Goal: Navigation & Orientation: Find specific page/section

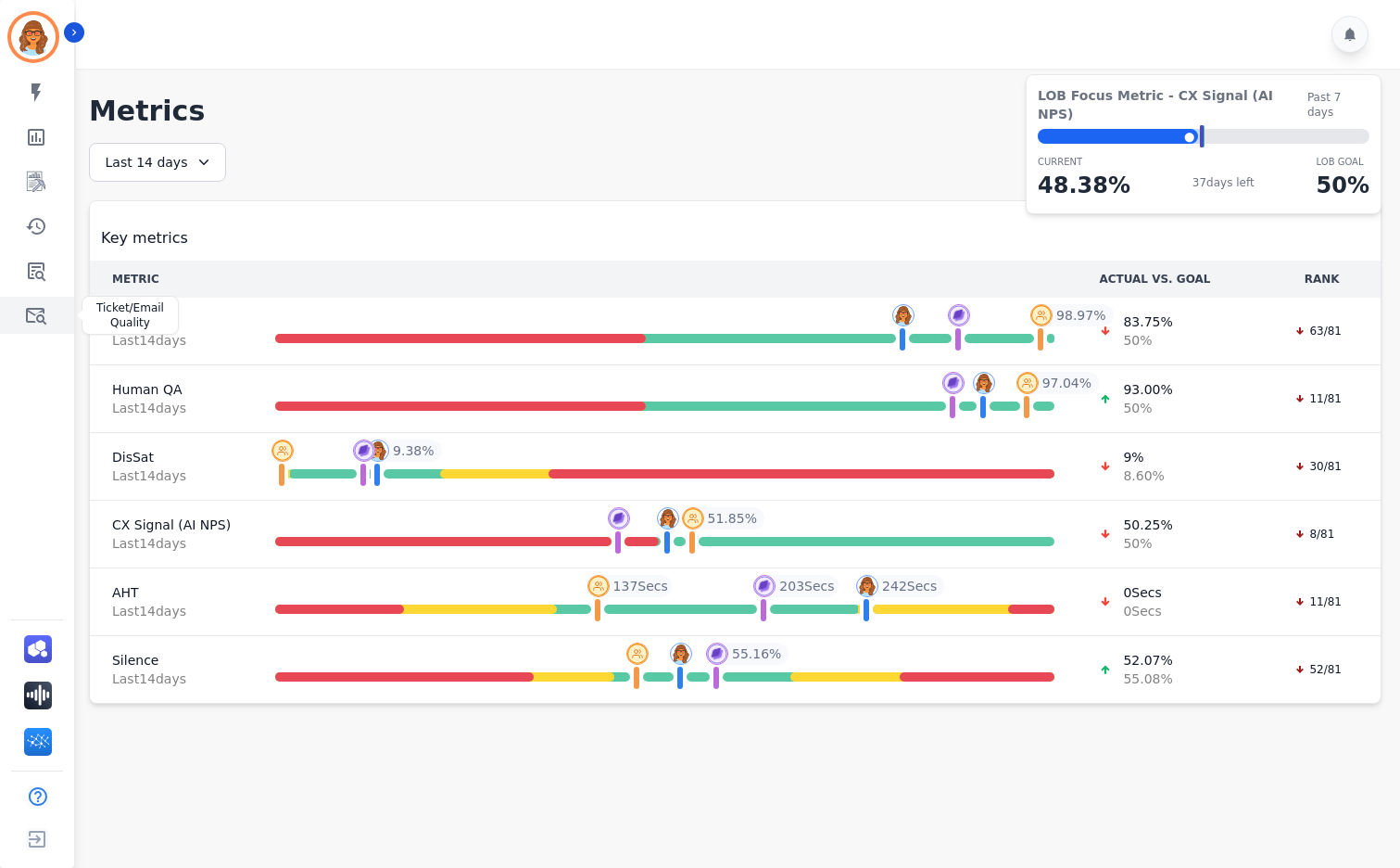
click at [40, 317] on icon "Sidebar" at bounding box center [36, 315] width 23 height 23
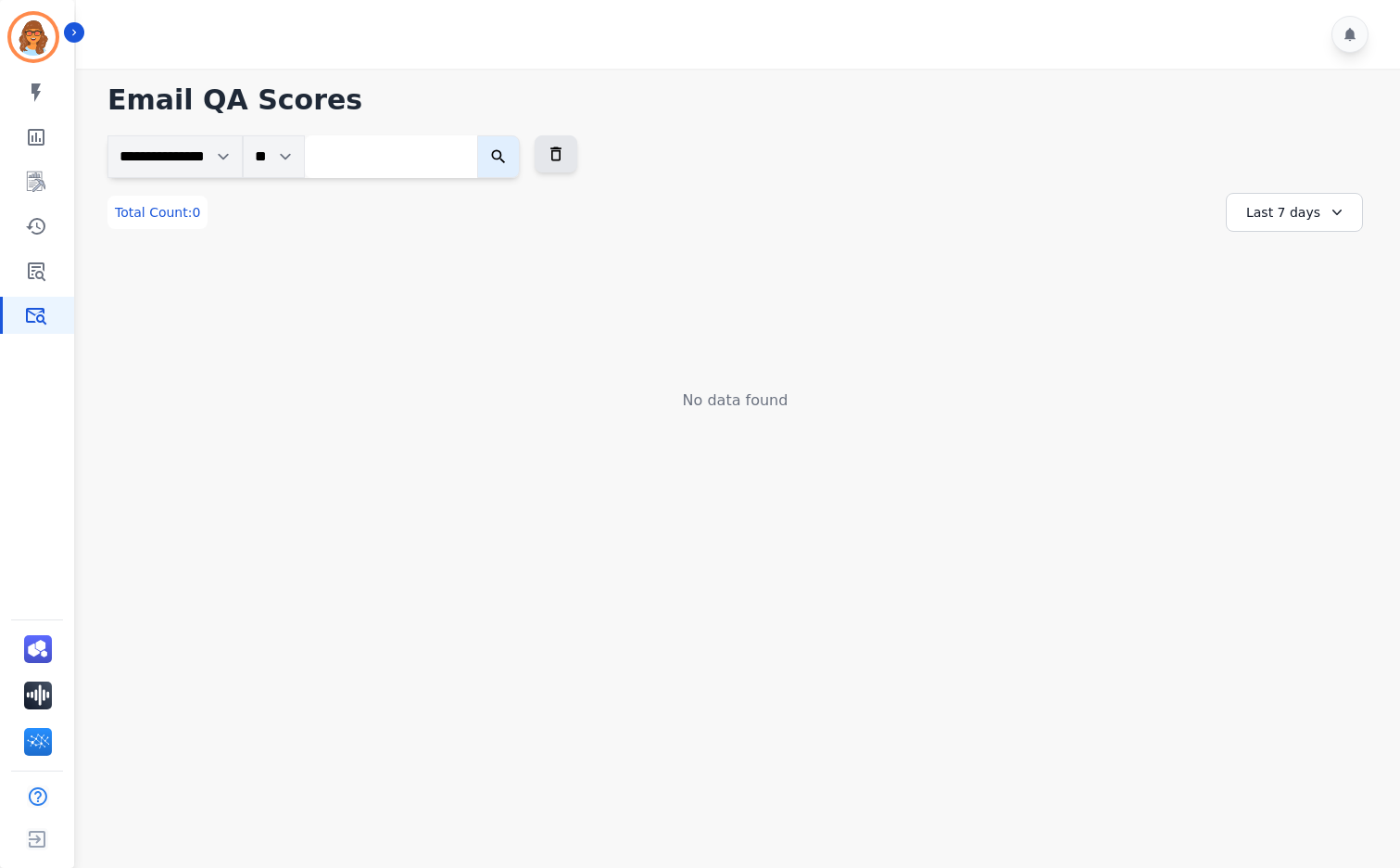
click at [1334, 203] on icon at bounding box center [1337, 213] width 19 height 19
click at [1319, 413] on li "Last 12 months" at bounding box center [1307, 423] width 93 height 37
click at [1294, 222] on div "Last 12 months" at bounding box center [1291, 212] width 143 height 39
click at [1277, 261] on li "Custom" at bounding box center [1307, 259] width 93 height 19
click at [1161, 281] on li "[DATE]" at bounding box center [1168, 281] width 93 height 19
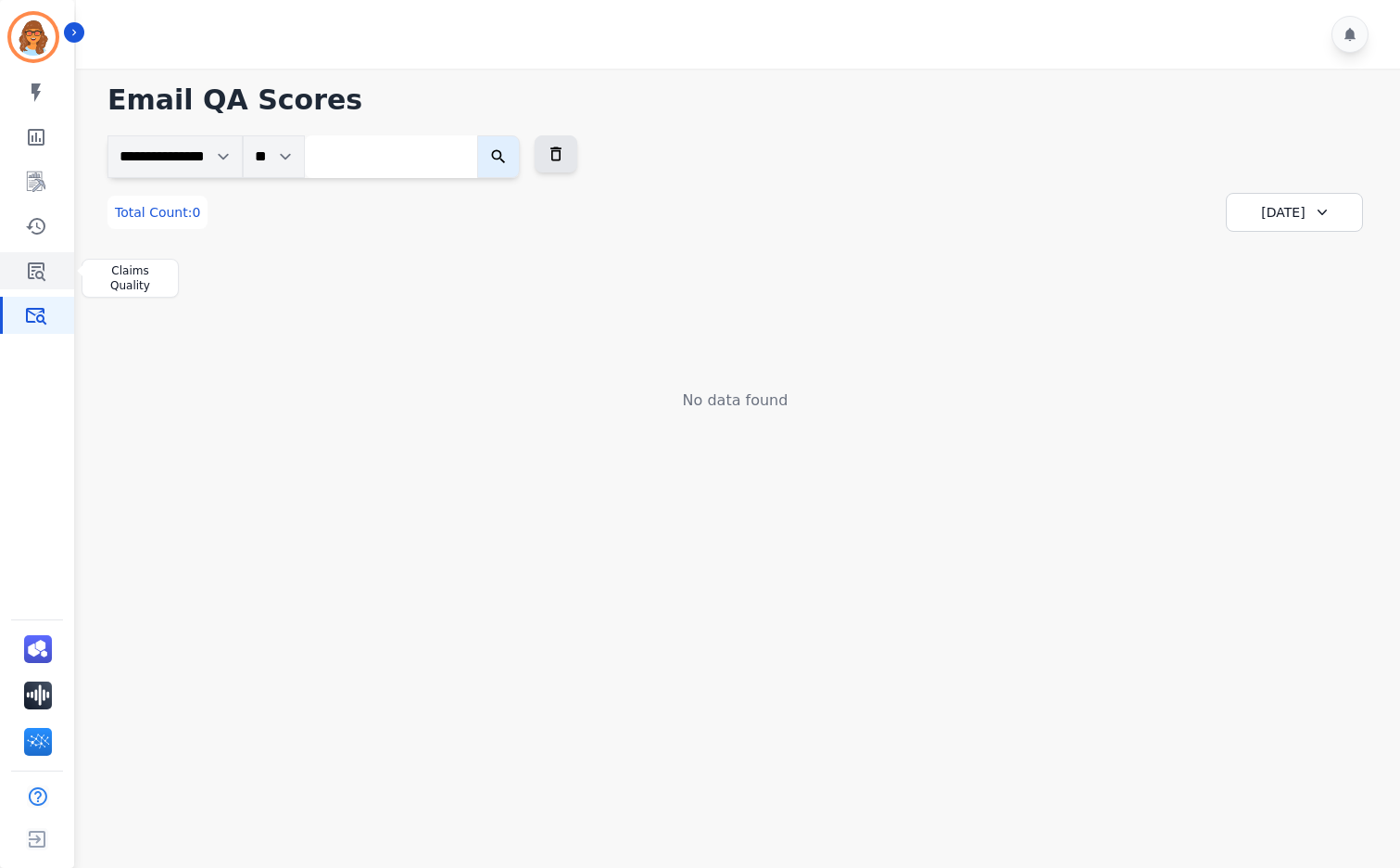
click at [40, 268] on icon "Sidebar" at bounding box center [36, 272] width 18 height 19
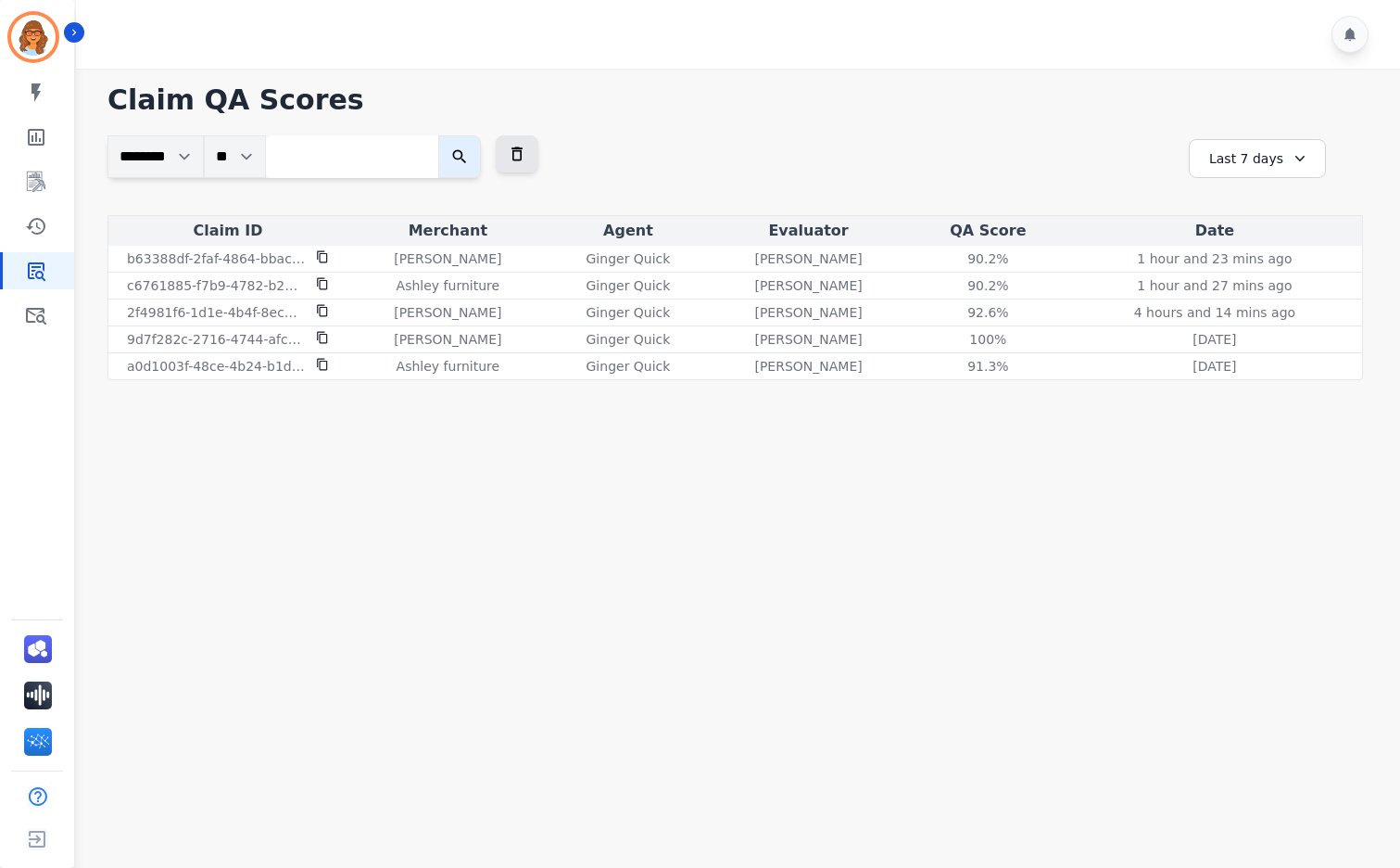
click at [1238, 151] on div "Last 7 days" at bounding box center [1257, 158] width 137 height 39
click at [1249, 294] on li "Last 14 days" at bounding box center [1270, 294] width 93 height 19
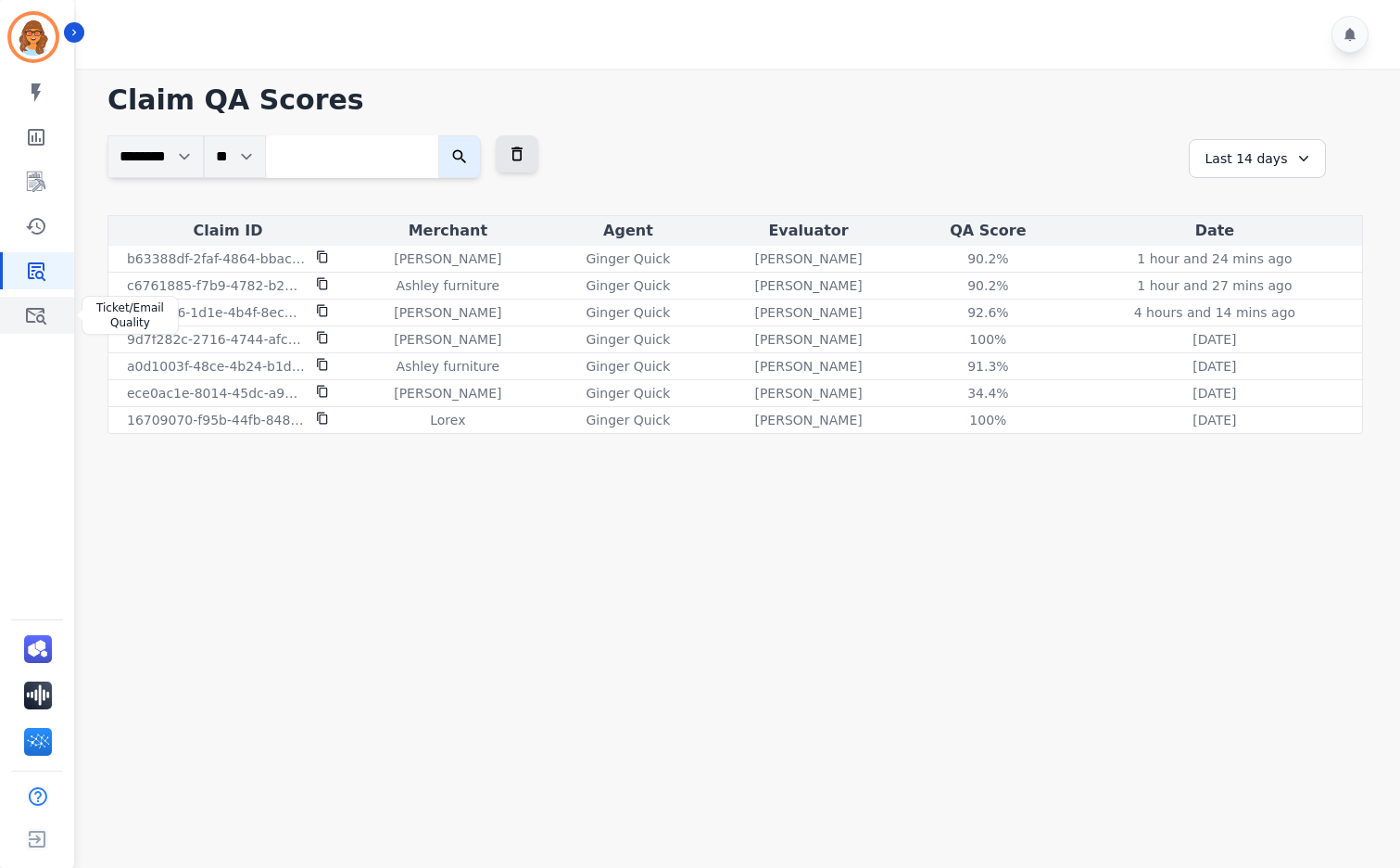
click at [47, 314] on link "Sidebar" at bounding box center [39, 315] width 72 height 37
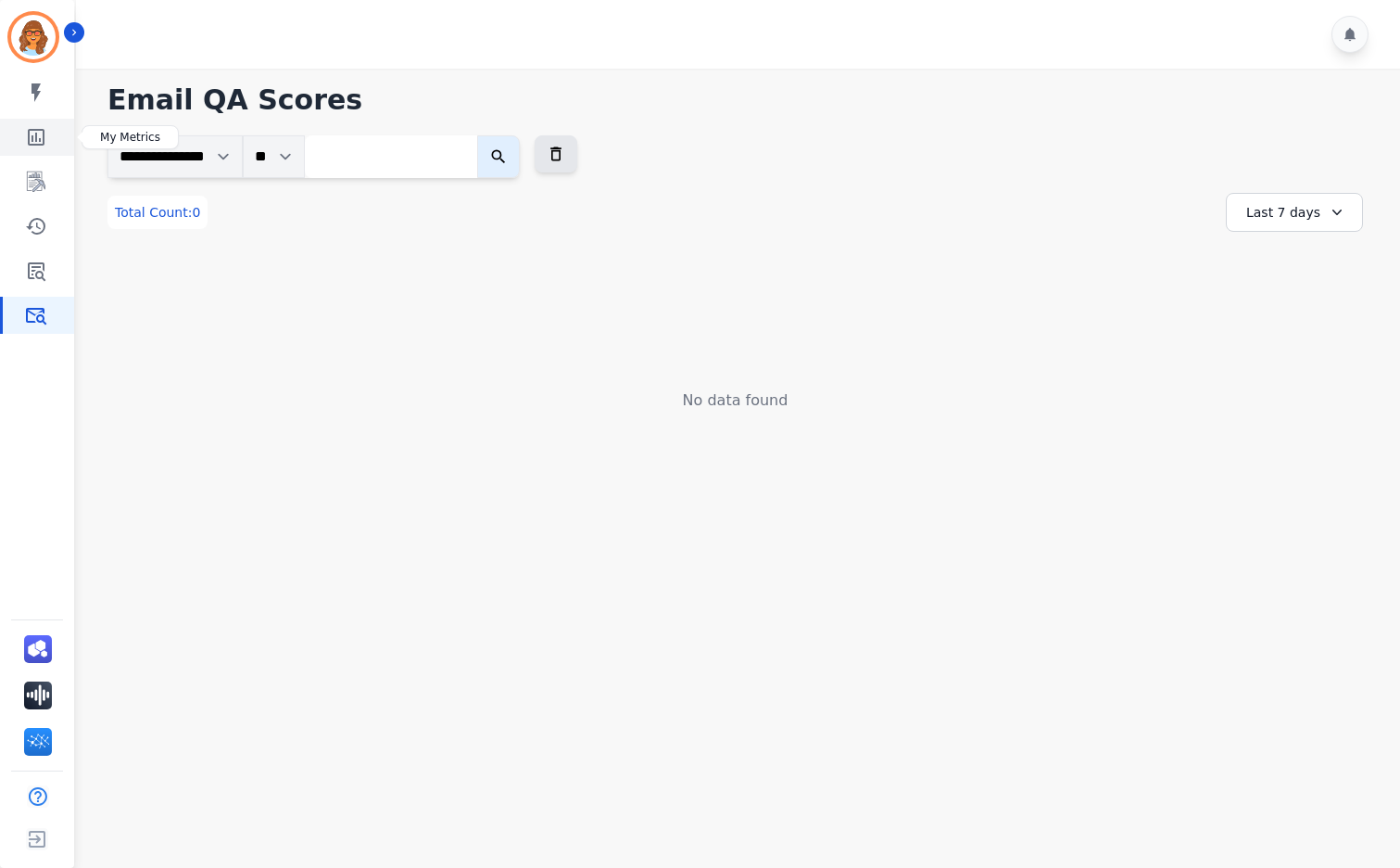
click at [42, 126] on icon "Sidebar" at bounding box center [36, 137] width 23 height 23
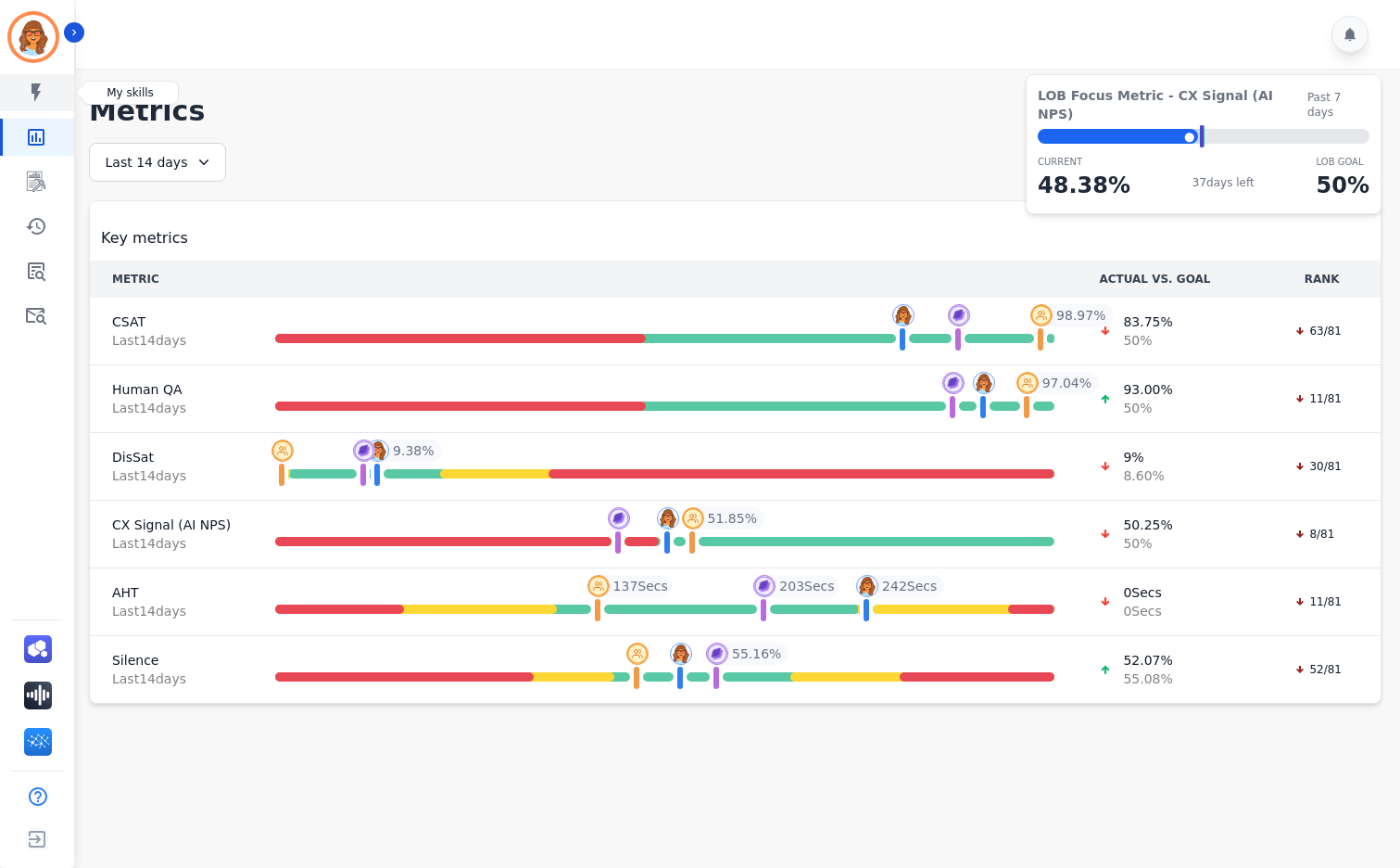
click at [40, 94] on icon "Sidebar" at bounding box center [36, 93] width 23 height 23
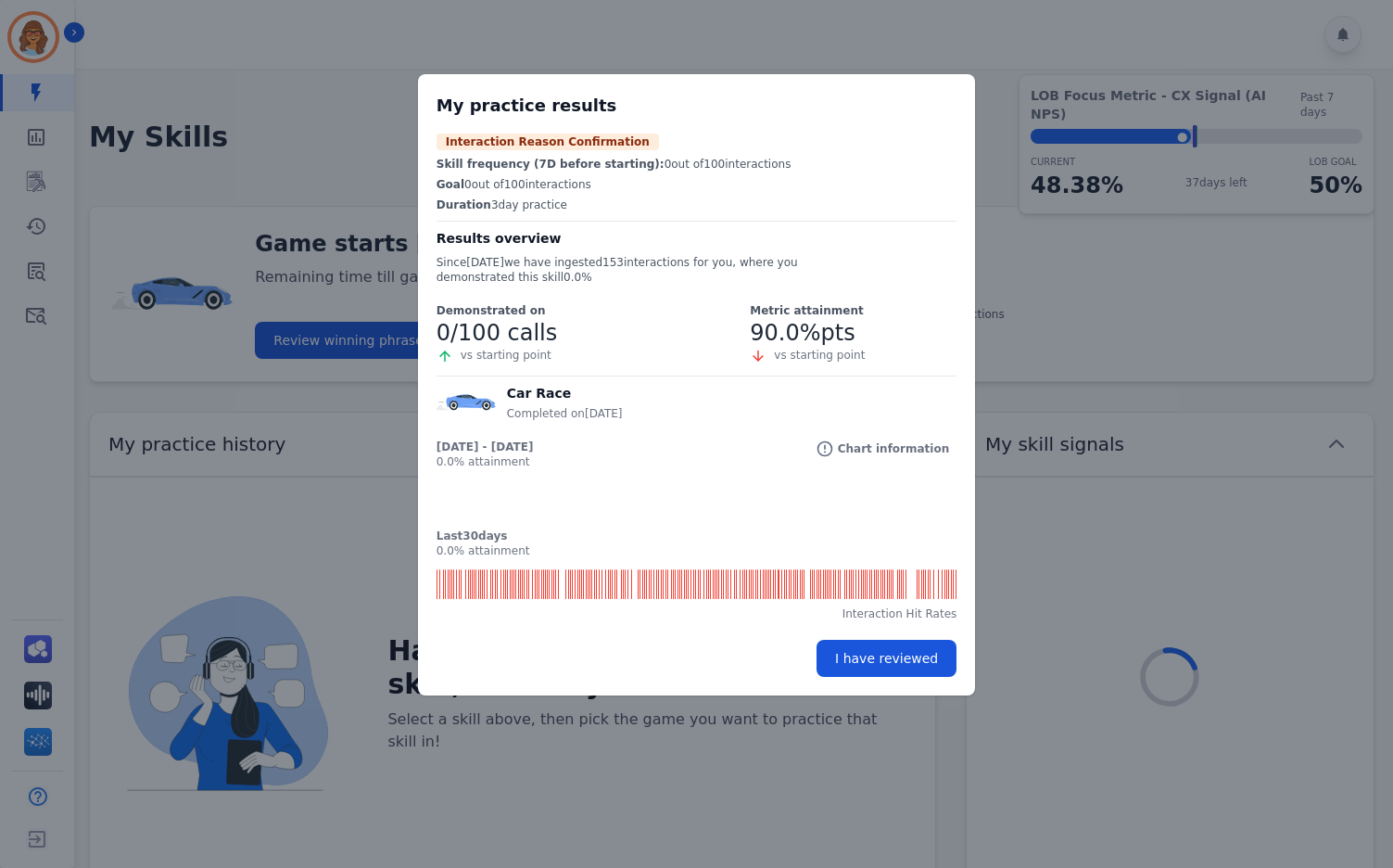
click at [301, 150] on div "My practice results Interaction Reason Confirmation Skill frequency (7D before …" at bounding box center [696, 434] width 1393 height 868
click at [916, 657] on button "I have reviewed" at bounding box center [887, 657] width 140 height 37
click at [28, 40] on div "My practice results Interaction Reason Confirmation Skill frequency (7D before …" at bounding box center [696, 434] width 1393 height 868
click at [154, 103] on div "My practice results Interaction Reason Confirmation Skill frequency (7D before …" at bounding box center [696, 434] width 1393 height 868
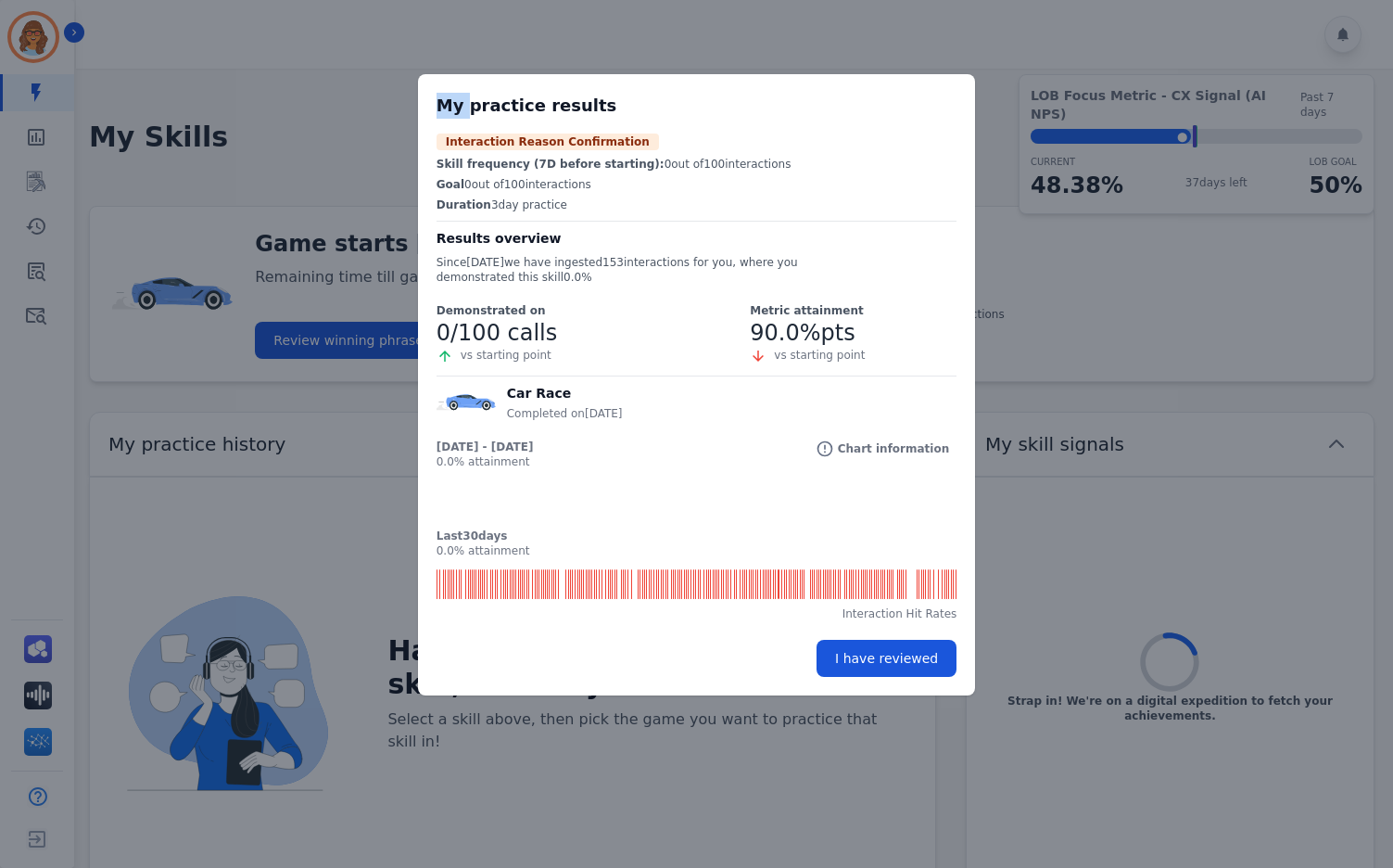
click at [155, 104] on div "My practice results Interaction Reason Confirmation Skill frequency (7D before …" at bounding box center [696, 434] width 1393 height 868
